Goal: Navigation & Orientation: Find specific page/section

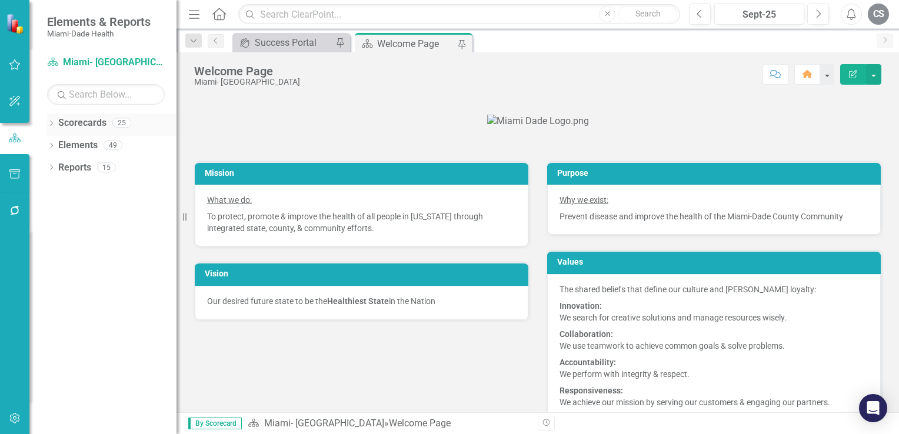
click at [52, 122] on icon "Dropdown" at bounding box center [51, 124] width 8 height 6
click at [59, 145] on icon "Dropdown" at bounding box center [57, 144] width 9 height 7
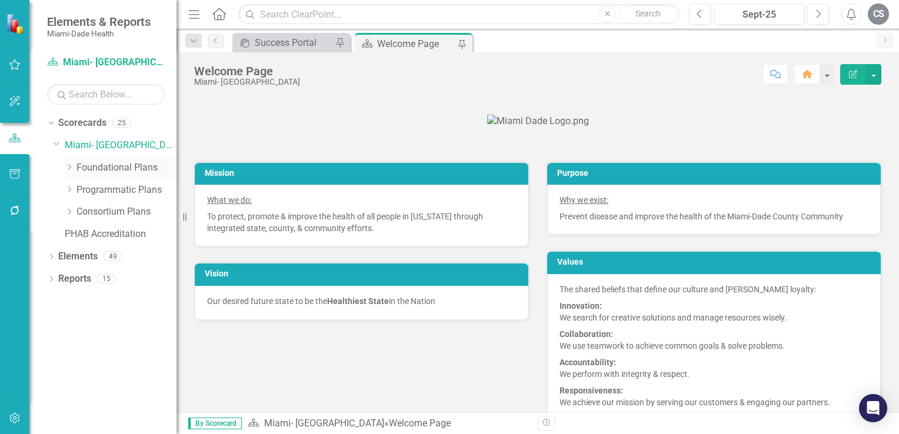
click at [73, 165] on icon "Dropdown" at bounding box center [69, 166] width 9 height 7
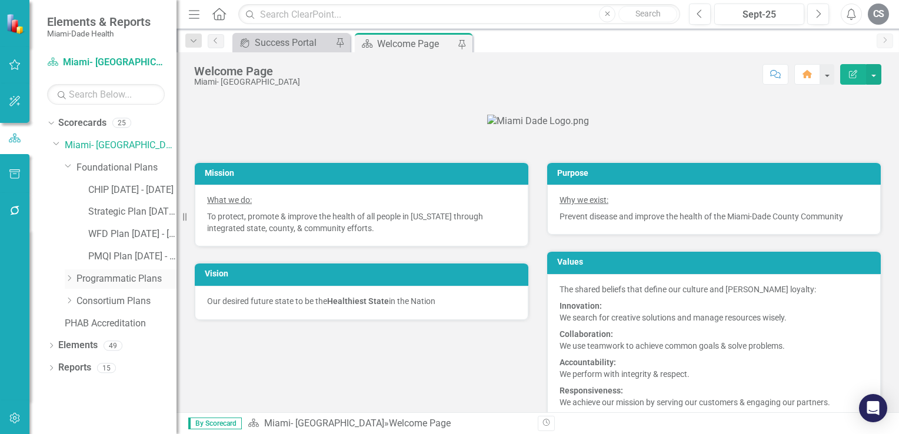
click at [71, 282] on div "Dropdown" at bounding box center [69, 279] width 9 height 10
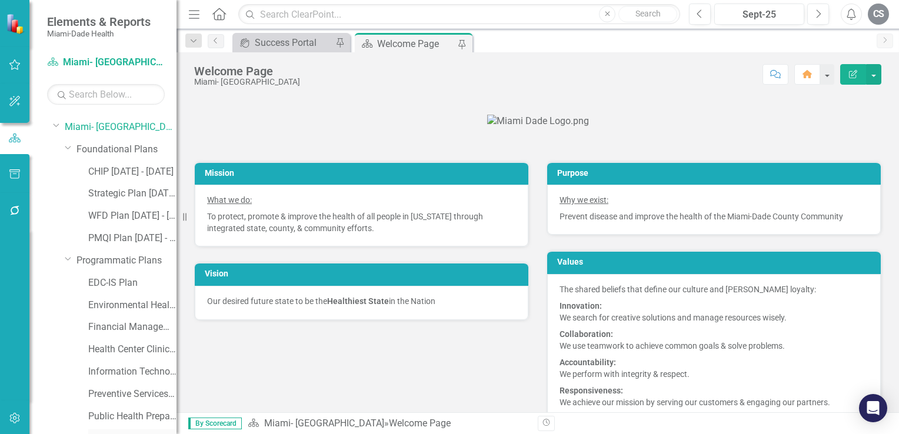
scroll to position [18, 0]
click at [105, 169] on link "CHIP [DATE] - [DATE]" at bounding box center [132, 173] width 88 height 14
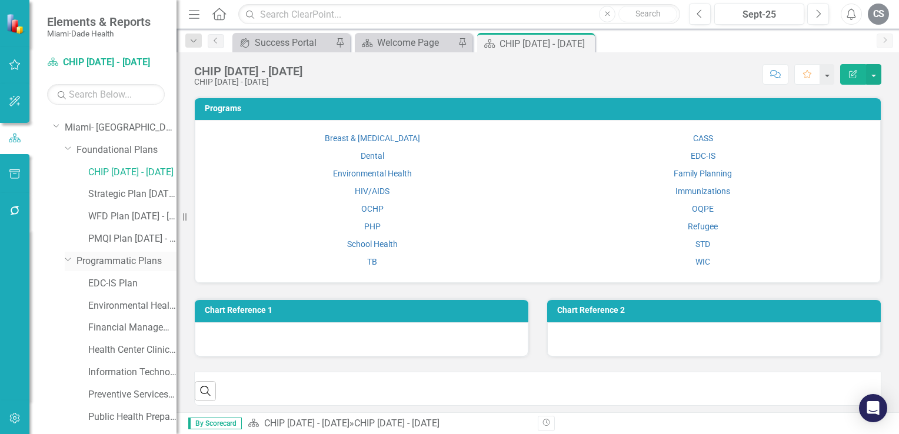
click at [67, 258] on icon "Dropdown" at bounding box center [68, 259] width 7 height 9
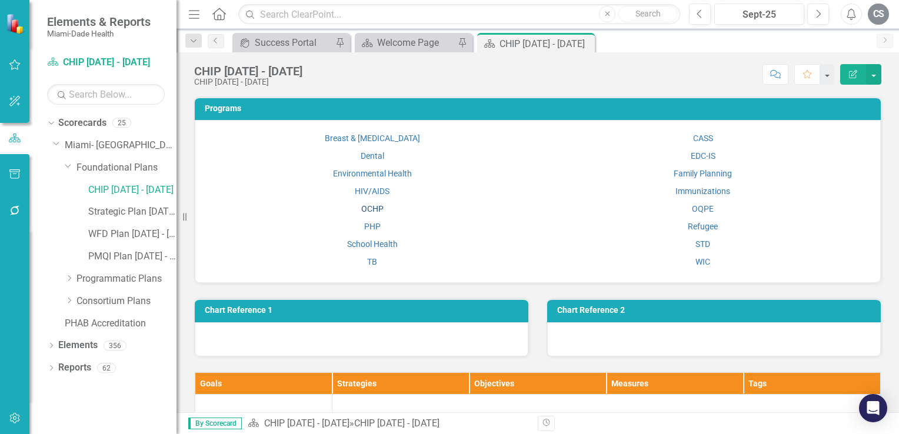
click at [374, 206] on link "OCHP" at bounding box center [372, 208] width 22 height 9
